Goal: Transaction & Acquisition: Download file/media

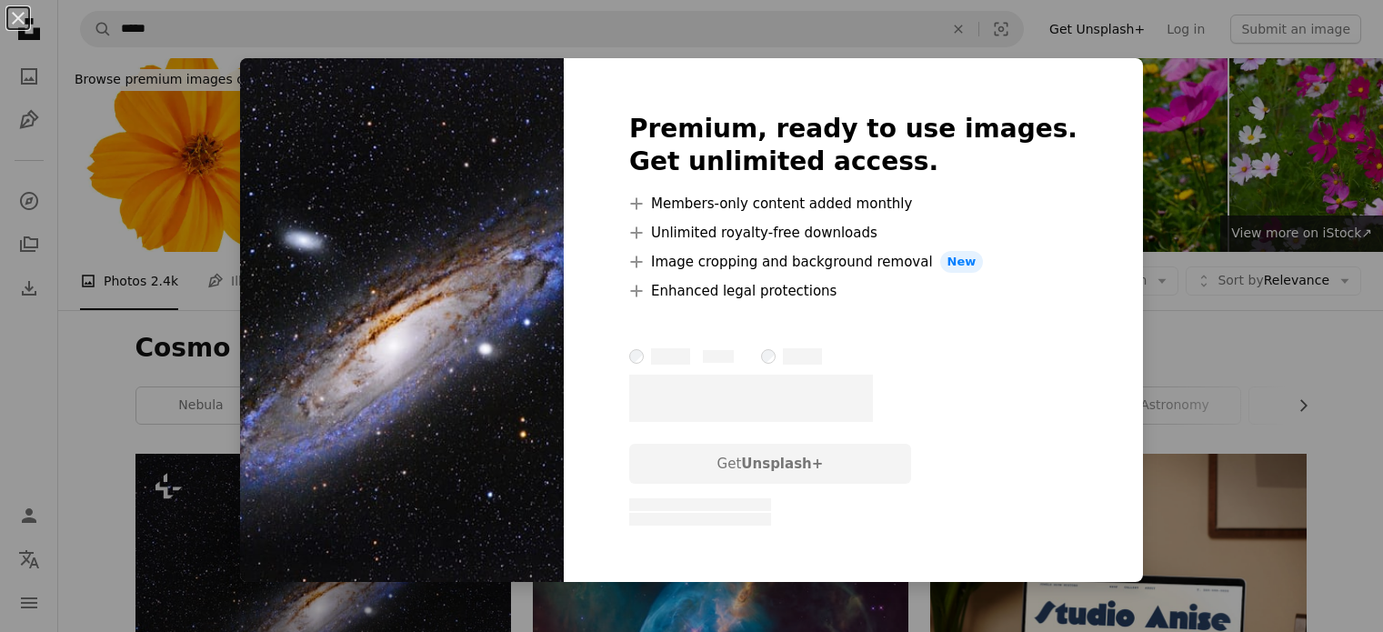
scroll to position [295, 0]
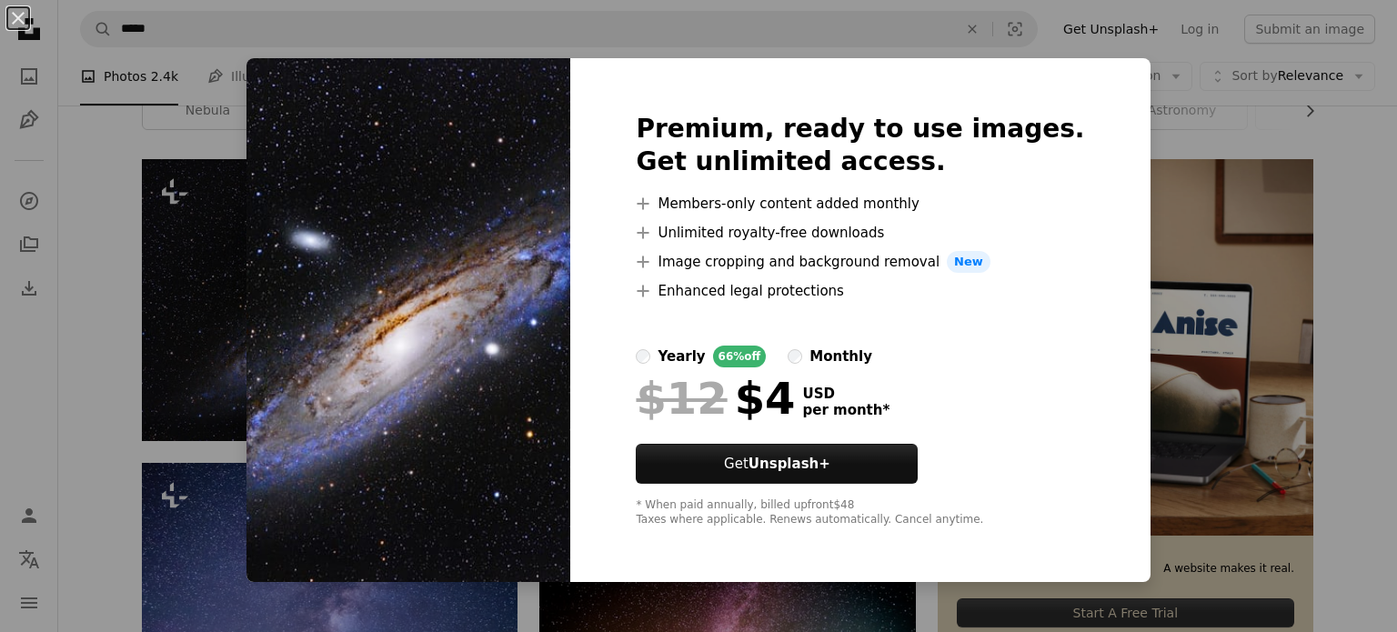
click at [1159, 79] on div "An X shape Premium, ready to use images. Get unlimited access. A plus sign Memb…" at bounding box center [698, 316] width 1397 height 632
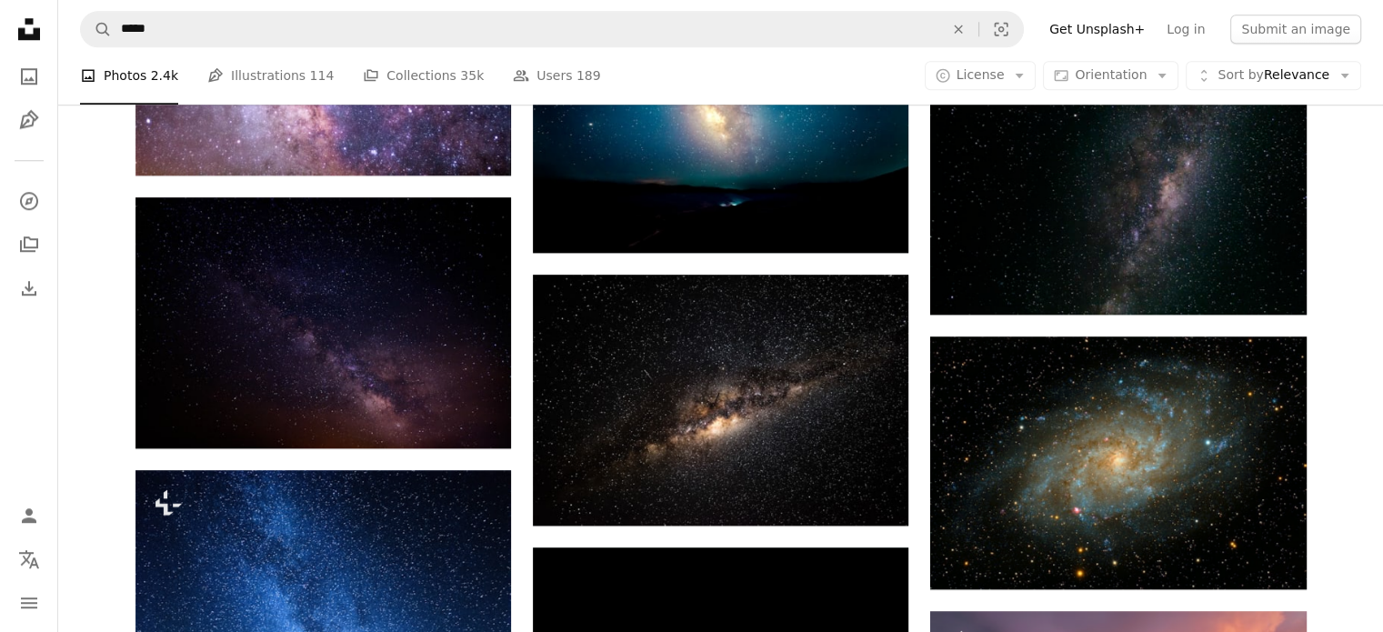
scroll to position [1694, 0]
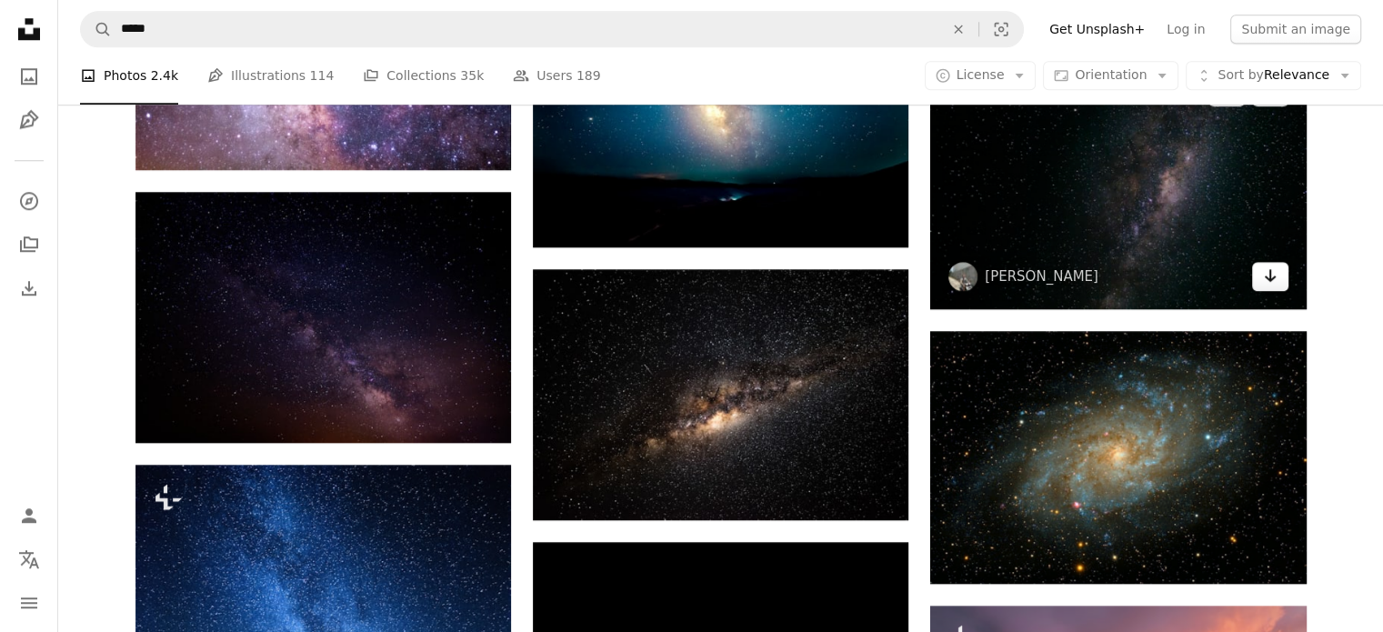
click at [1263, 284] on icon "Arrow pointing down" at bounding box center [1270, 276] width 15 height 22
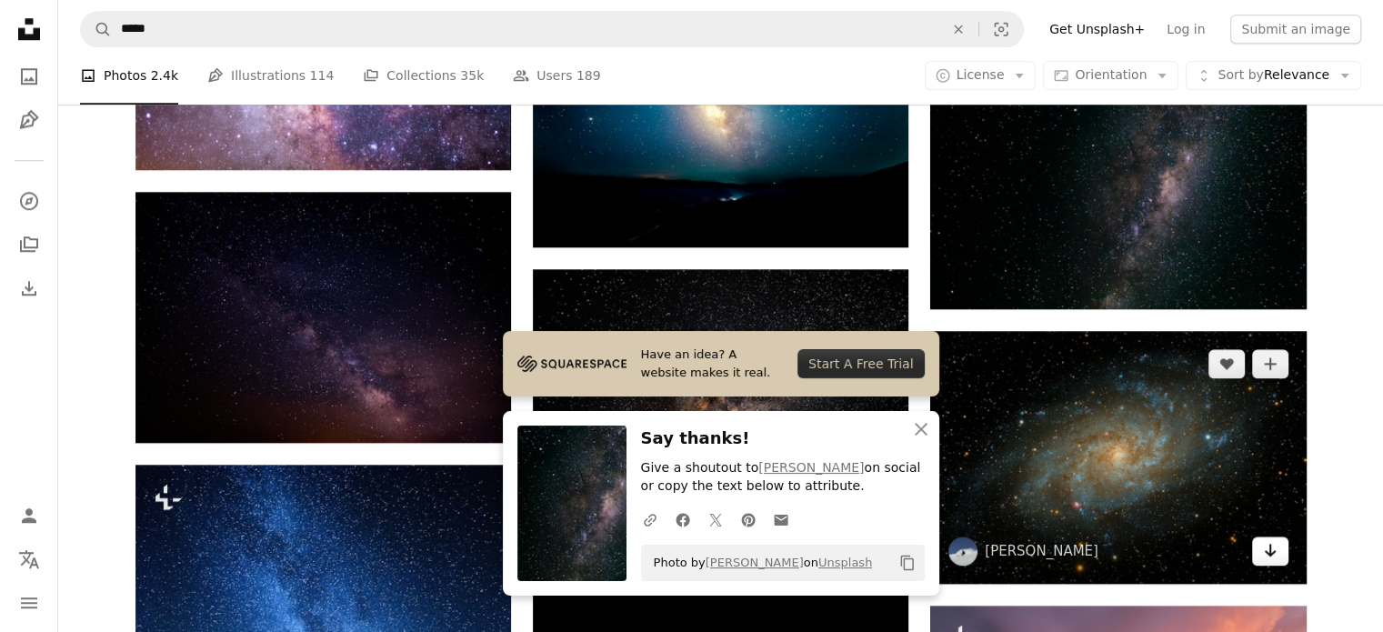
click at [1268, 553] on icon "Download" at bounding box center [1270, 550] width 12 height 13
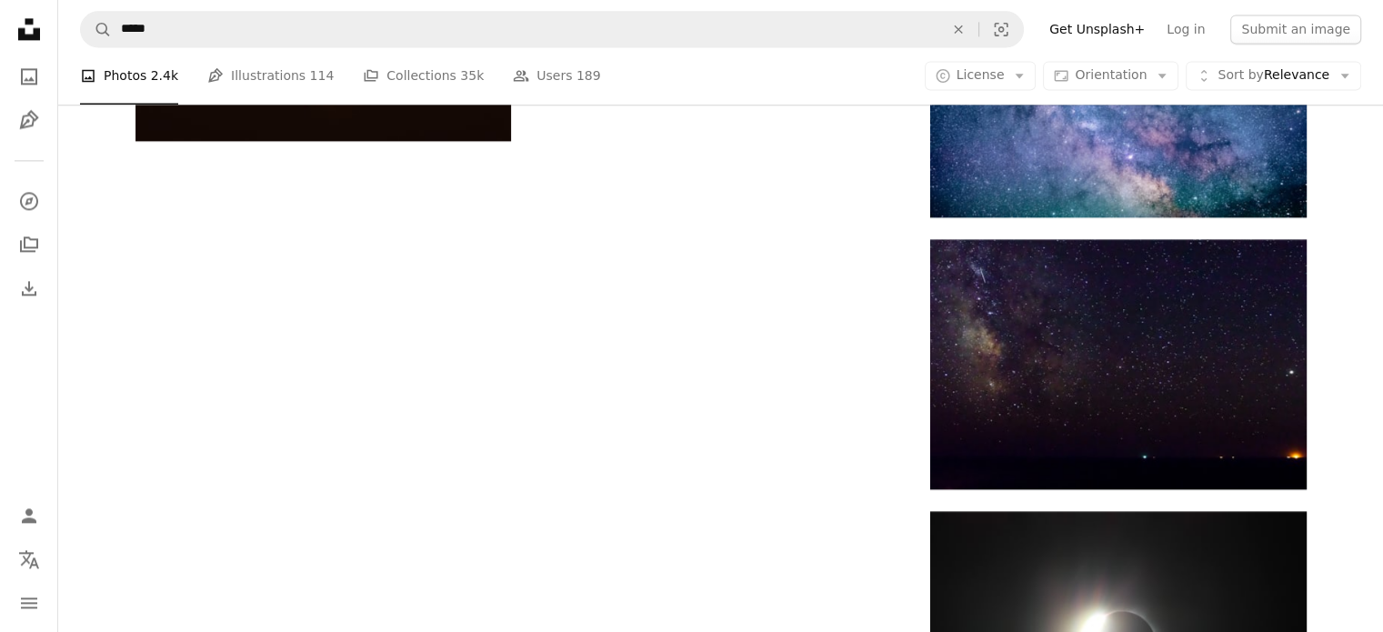
scroll to position [2823, 0]
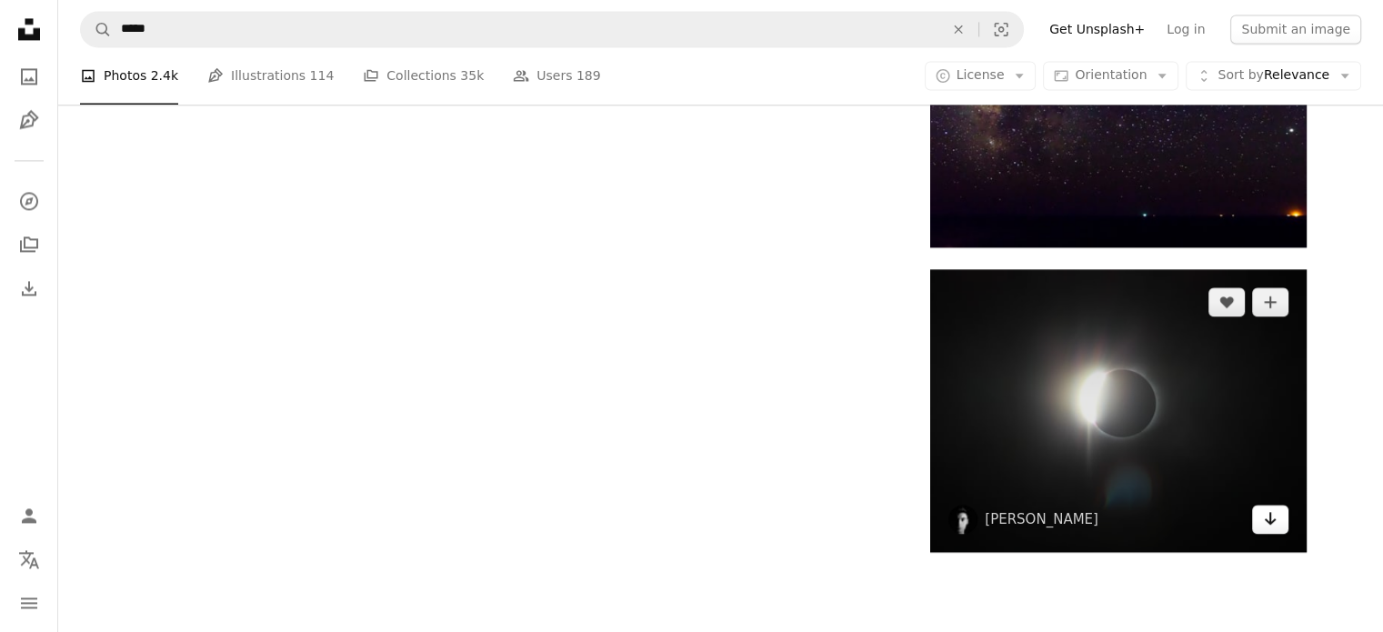
click at [1280, 522] on link "Arrow pointing down" at bounding box center [1270, 519] width 36 height 29
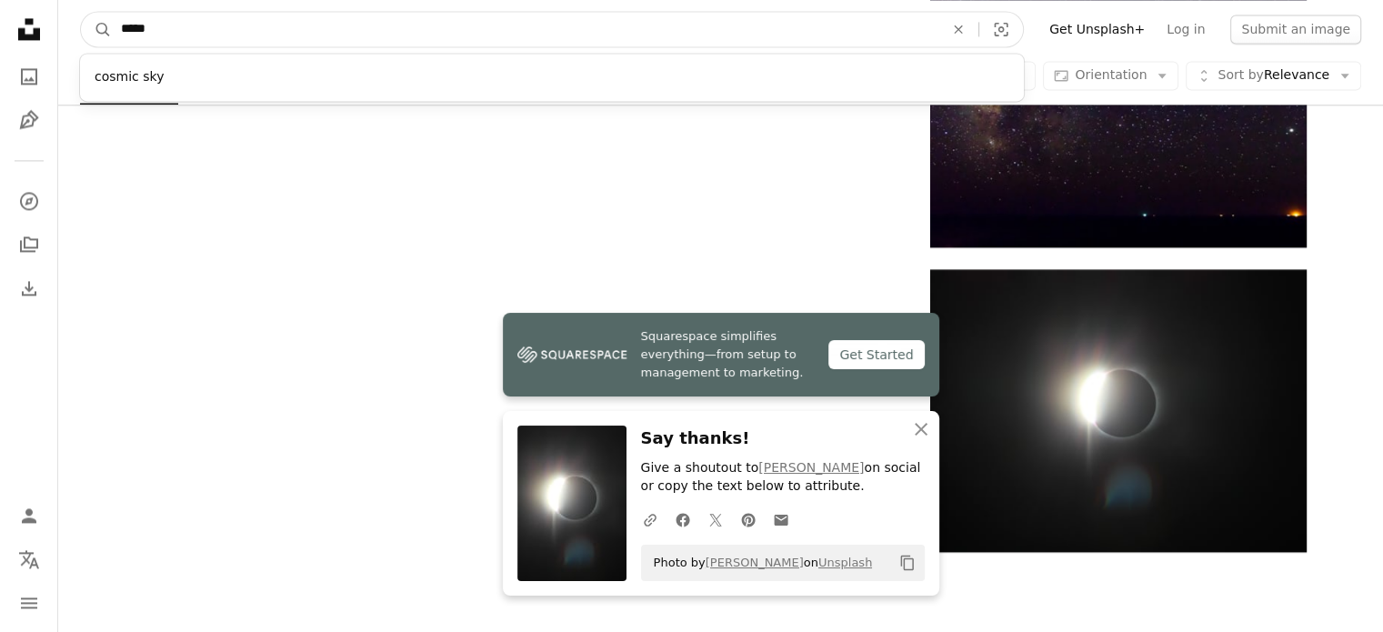
click at [567, 35] on input "*****" at bounding box center [525, 29] width 827 height 35
type input "*"
type input "**********"
click at [81, 12] on button "A magnifying glass" at bounding box center [96, 29] width 31 height 35
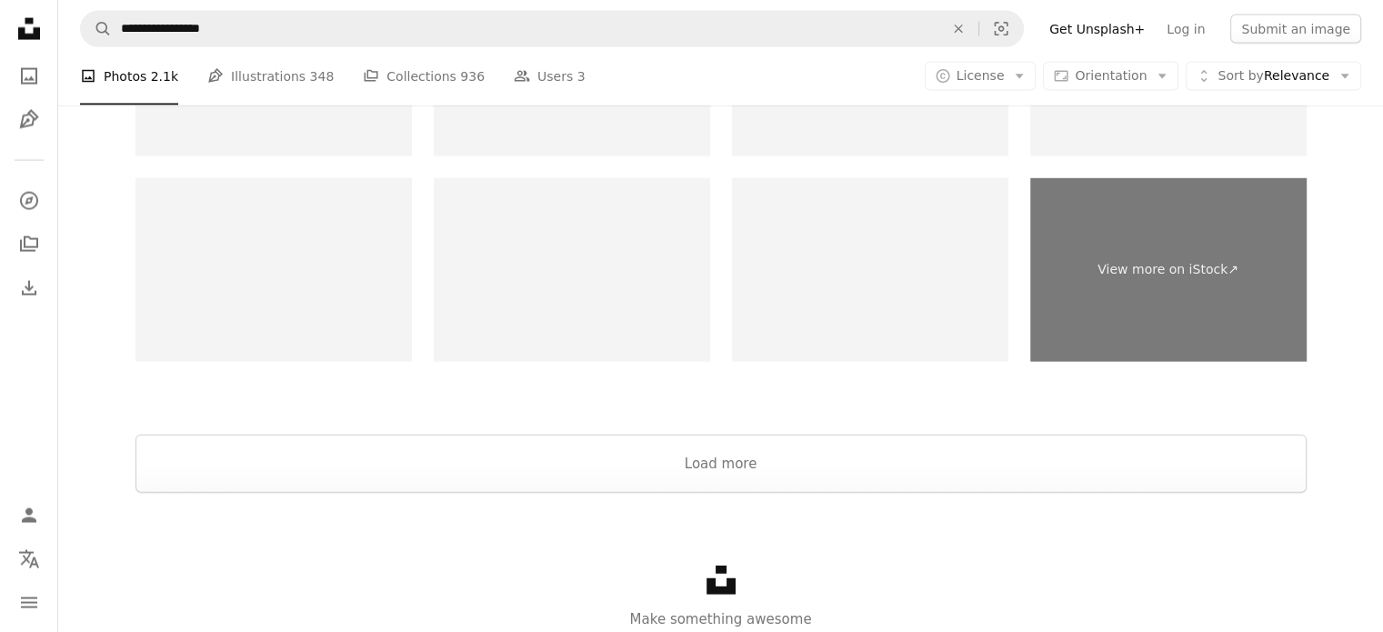
scroll to position [3965, 0]
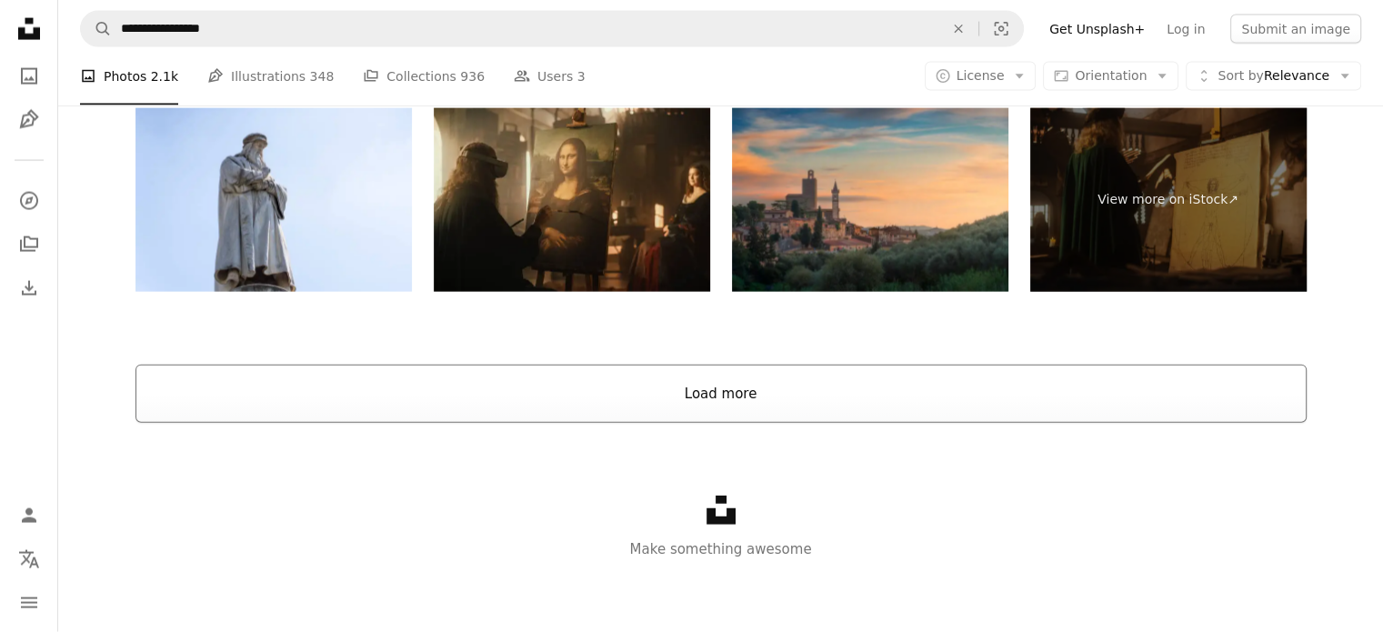
click at [820, 382] on button "Load more" at bounding box center [720, 394] width 1171 height 58
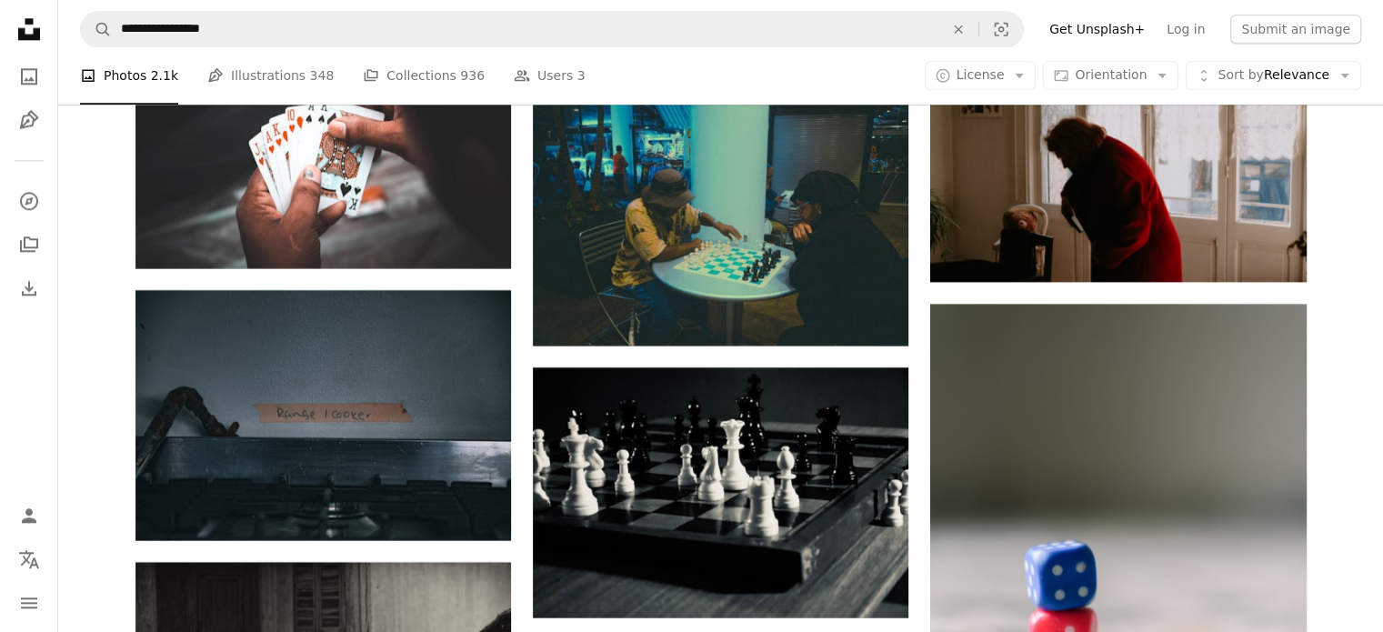
scroll to position [9429, 0]
